Goal: Task Accomplishment & Management: Complete application form

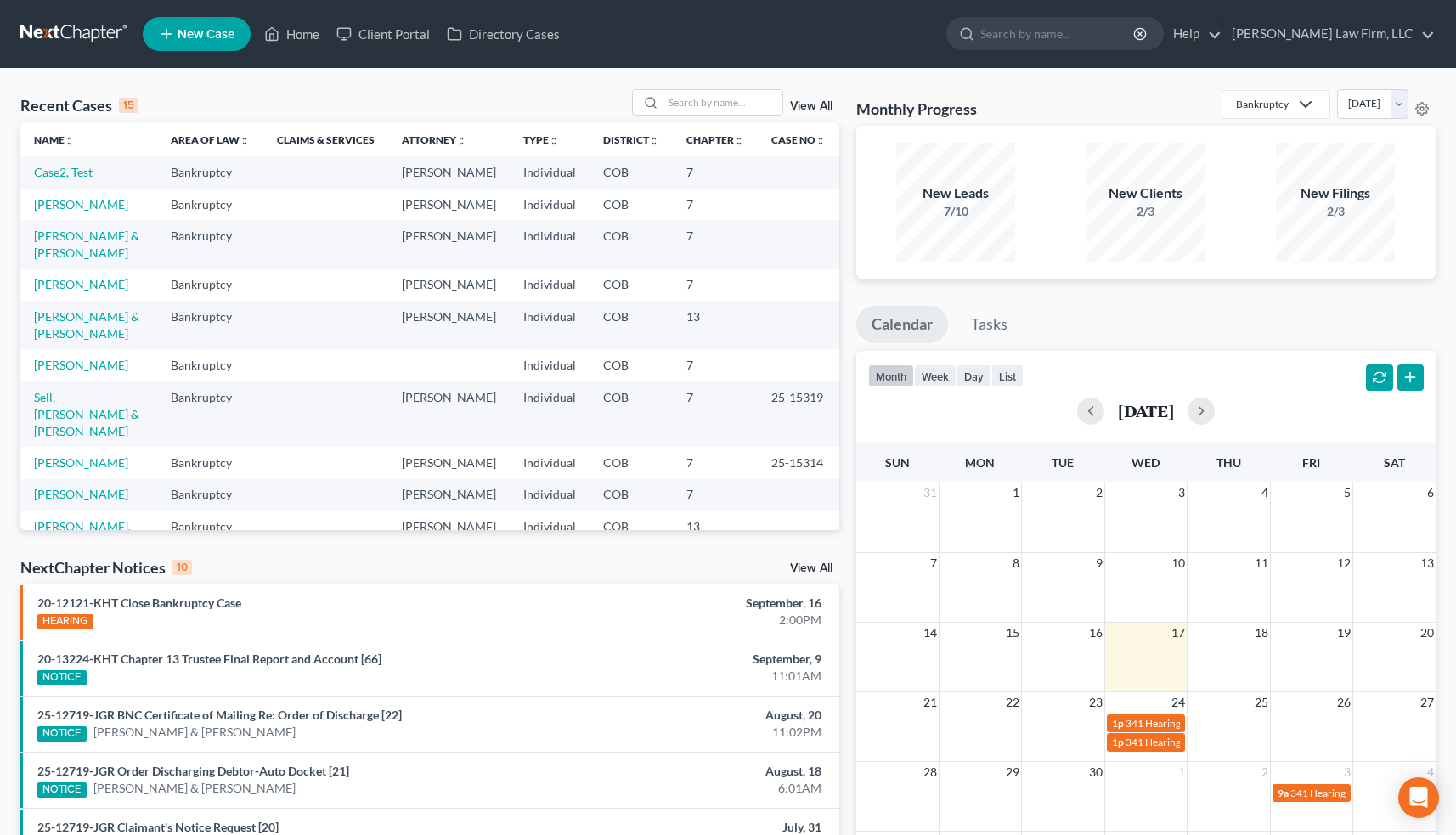
click at [209, 28] on span "New Case" at bounding box center [206, 34] width 57 height 13
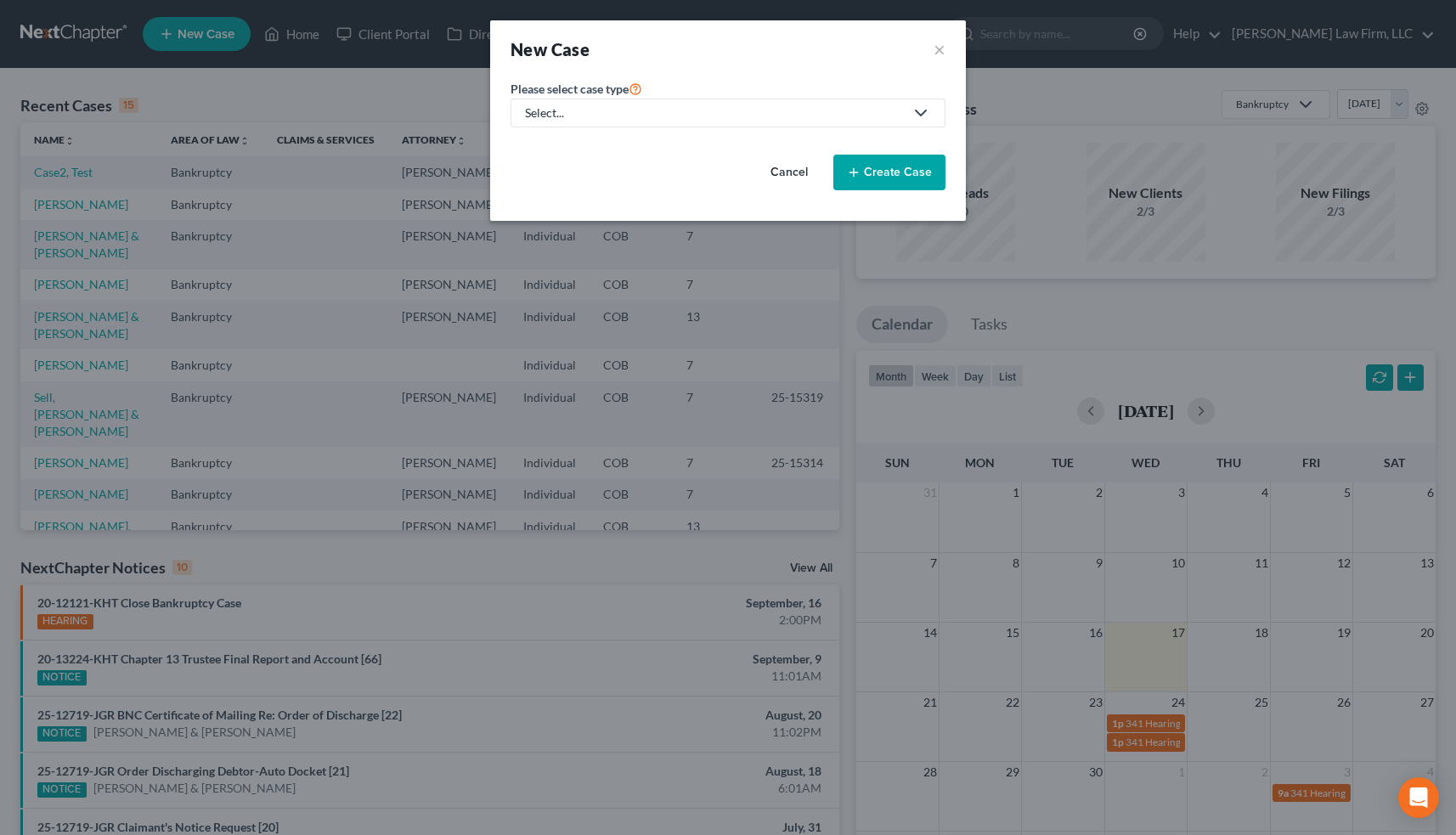
click at [629, 111] on div "Select..." at bounding box center [714, 113] width 379 height 17
click at [560, 149] on div "Bankruptcy" at bounding box center [557, 146] width 61 height 17
select select "11"
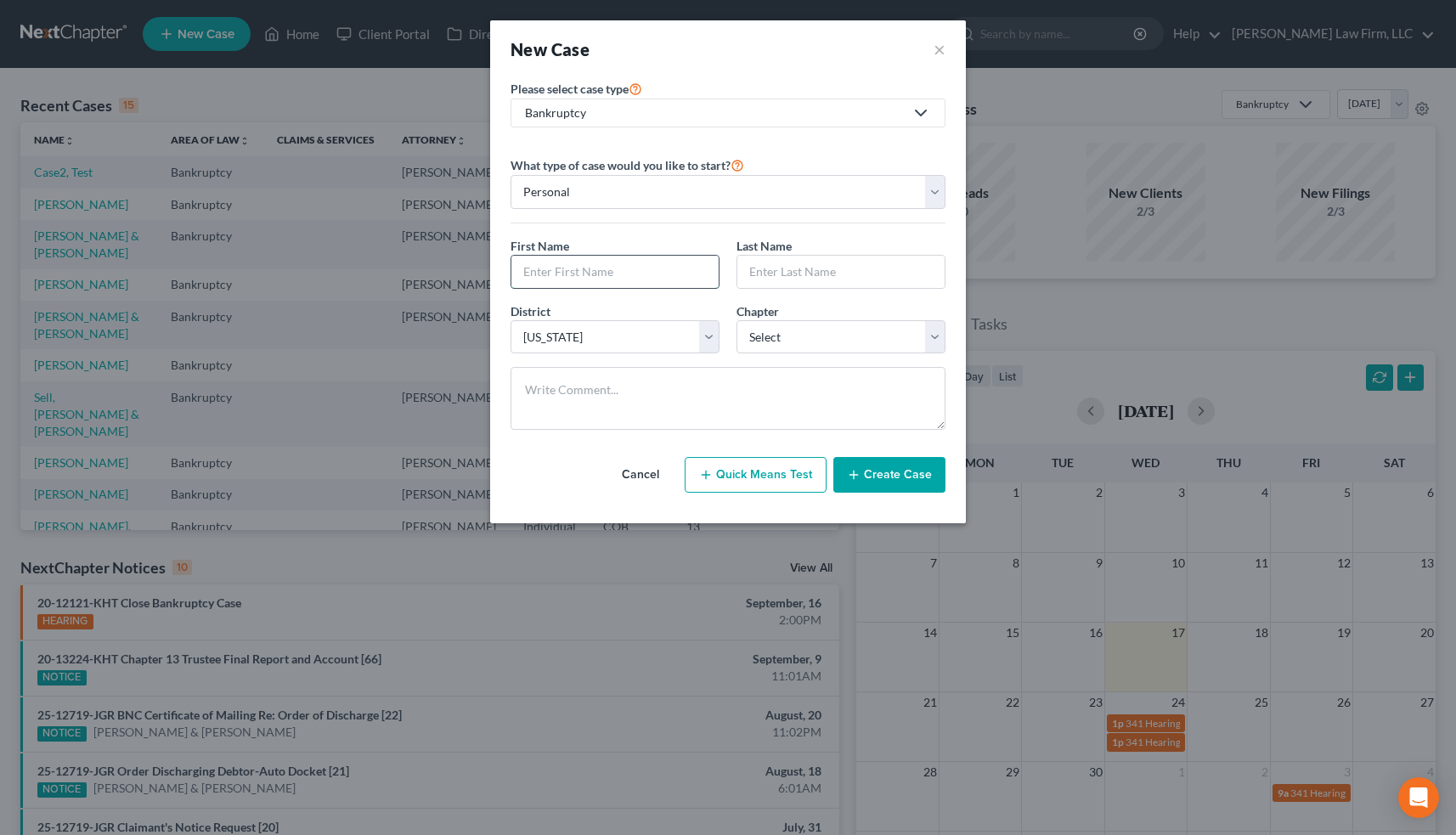
click at [601, 269] on input "text" at bounding box center [614, 271] width 207 height 32
type input "[PERSON_NAME]"
type input "Mozgov"
select select "0"
click at [780, 474] on button "Quick Means Test" at bounding box center [756, 474] width 142 height 36
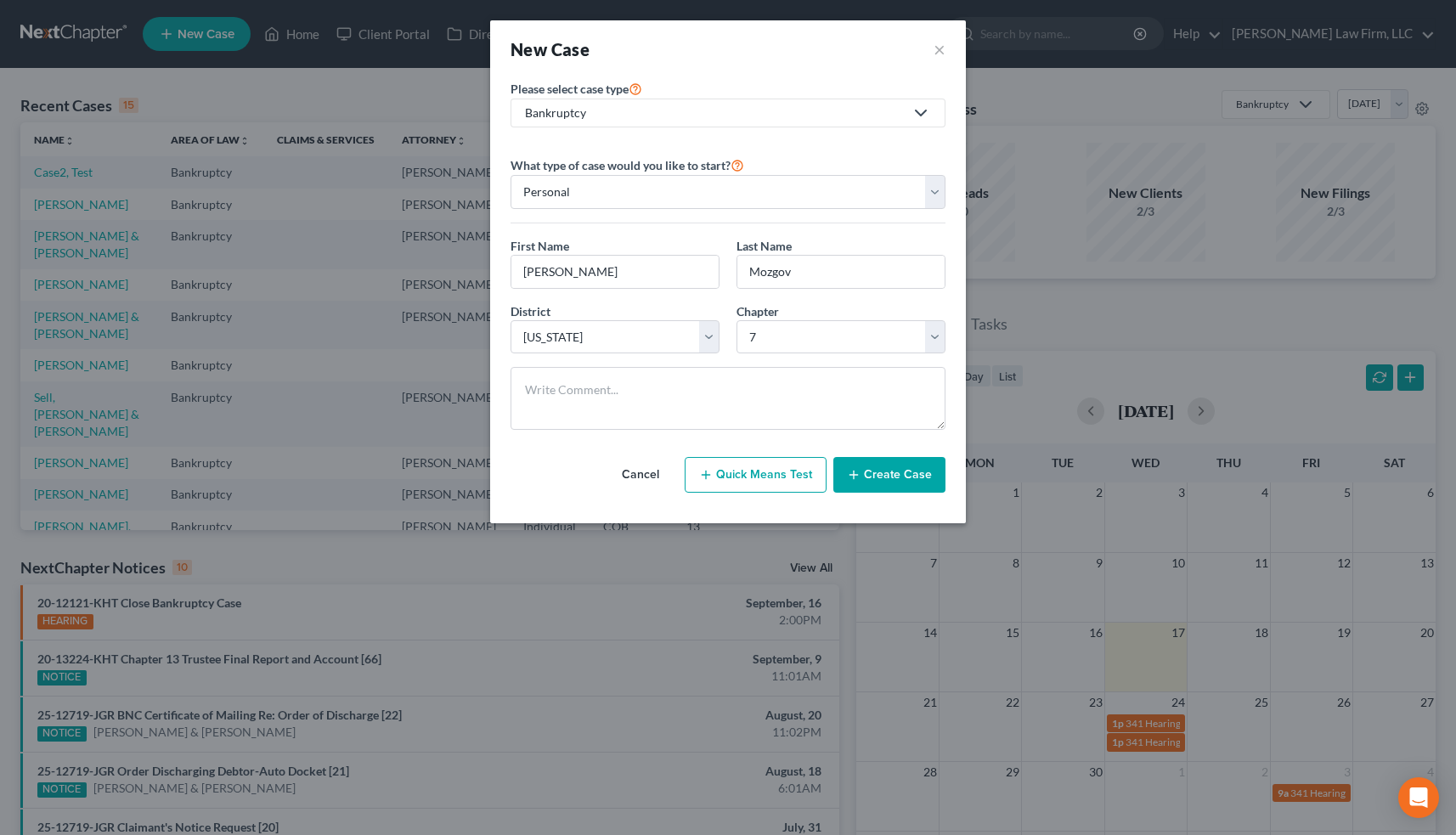
select select "5"
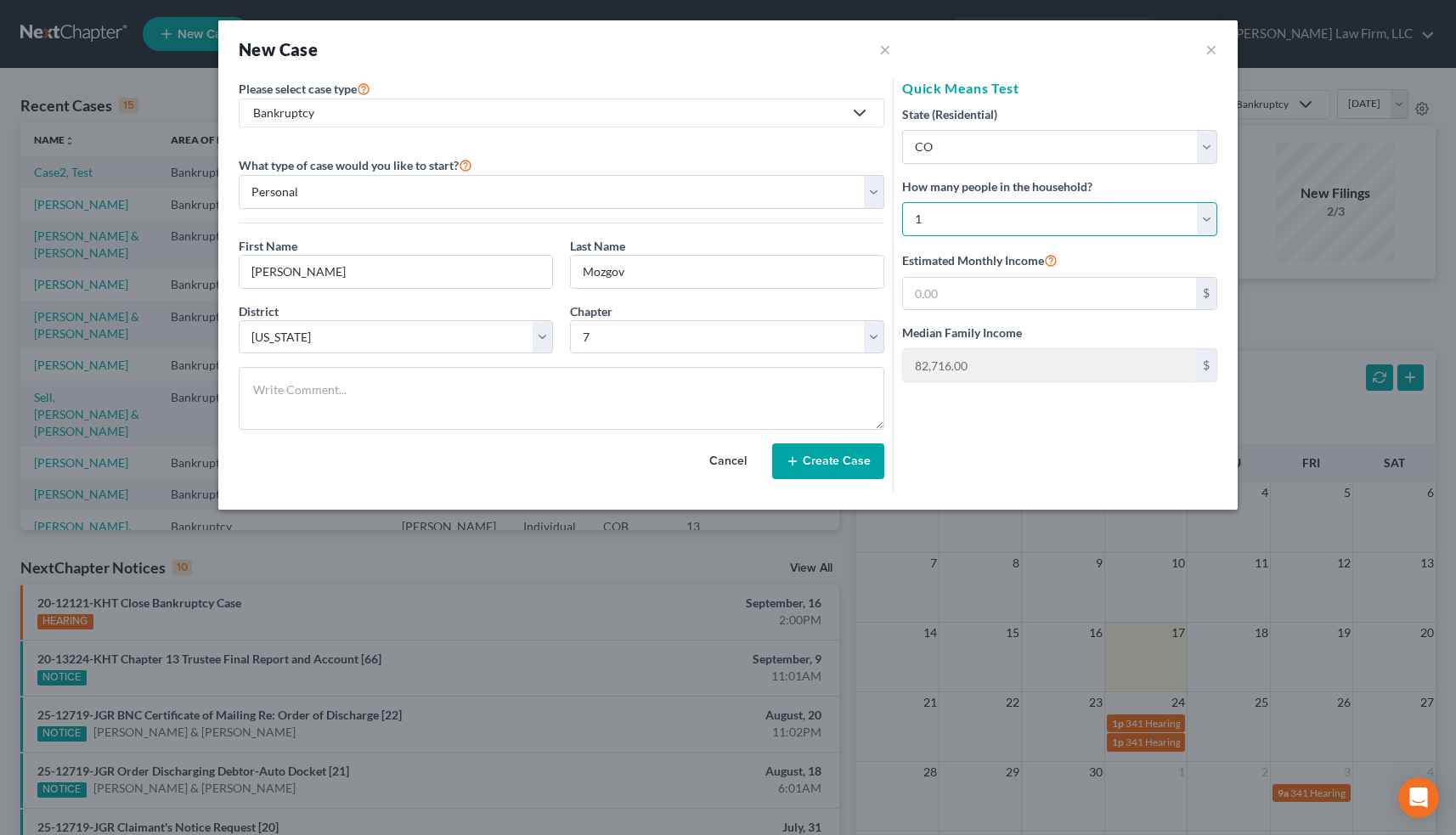
select select "3"
type input "146,972.00"
click at [1207, 51] on button "×" at bounding box center [1211, 49] width 12 height 20
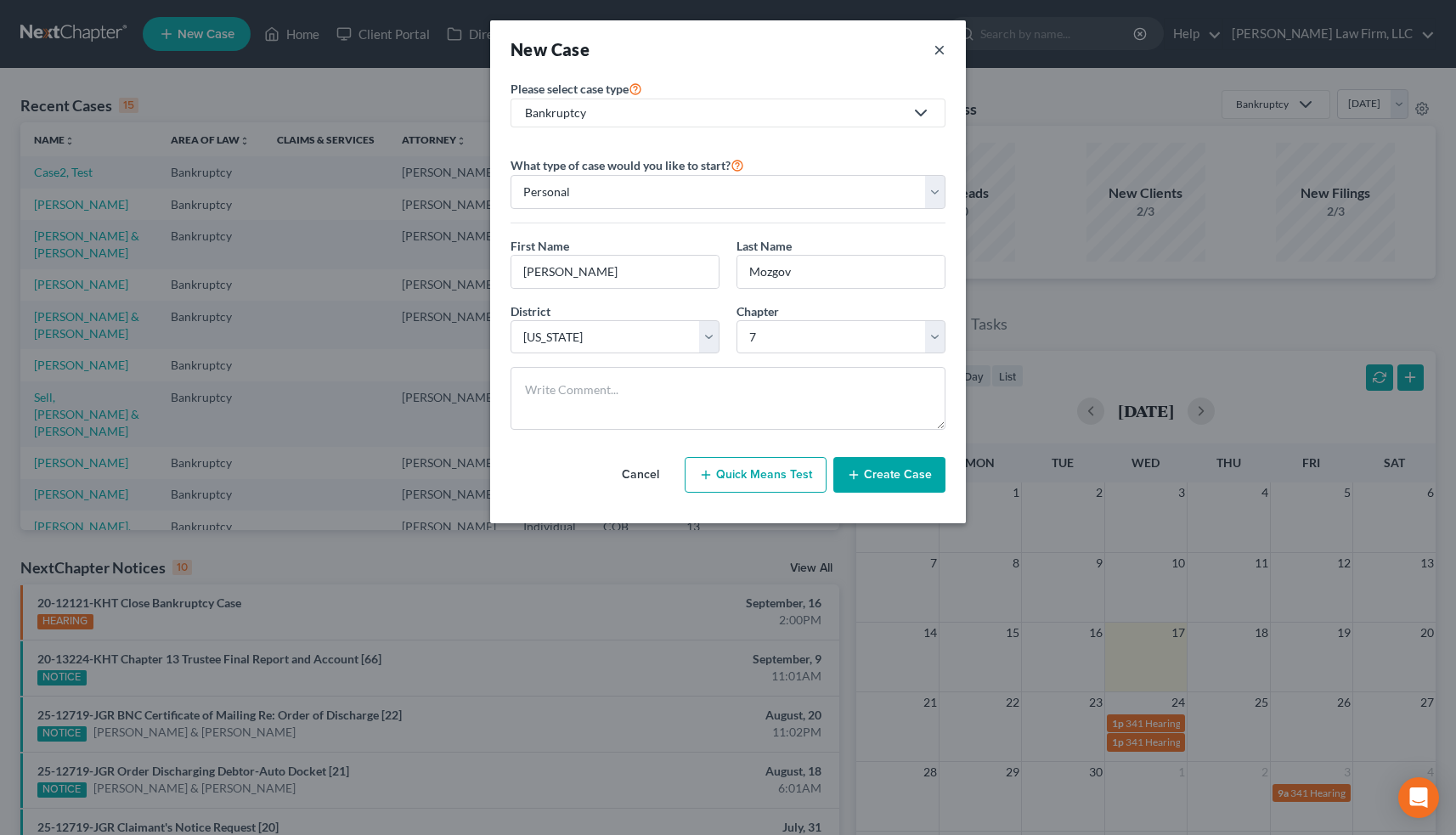
click at [943, 57] on button "×" at bounding box center [940, 49] width 12 height 23
